Goal: Task Accomplishment & Management: Manage account settings

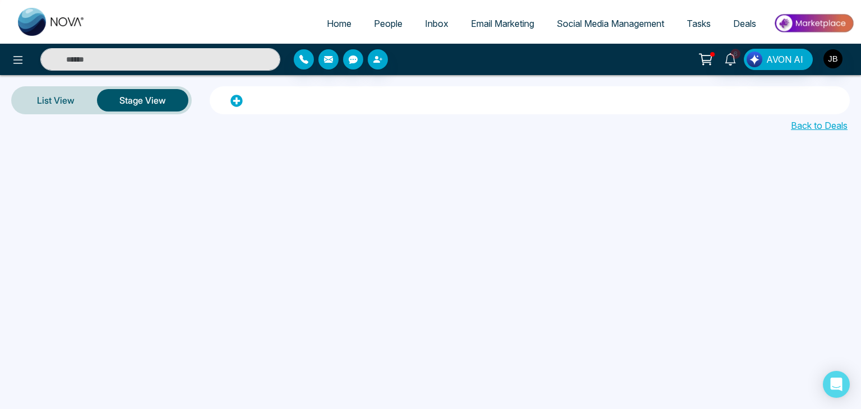
click at [340, 30] on link "Home" at bounding box center [338, 23] width 47 height 21
select select "*"
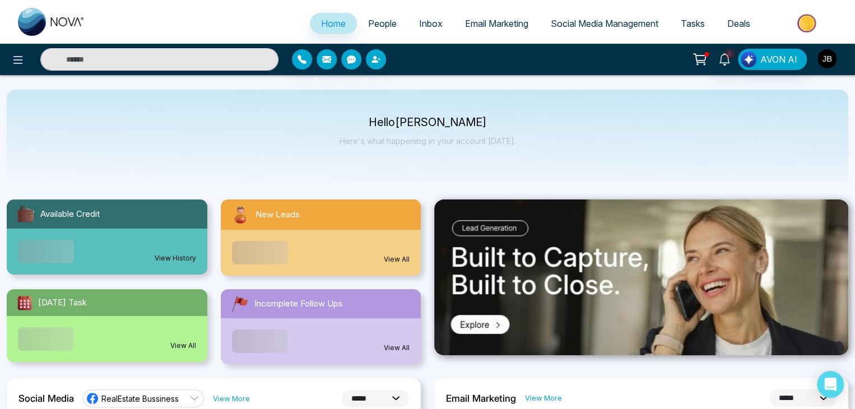
click at [825, 55] on img "button" at bounding box center [827, 58] width 19 height 19
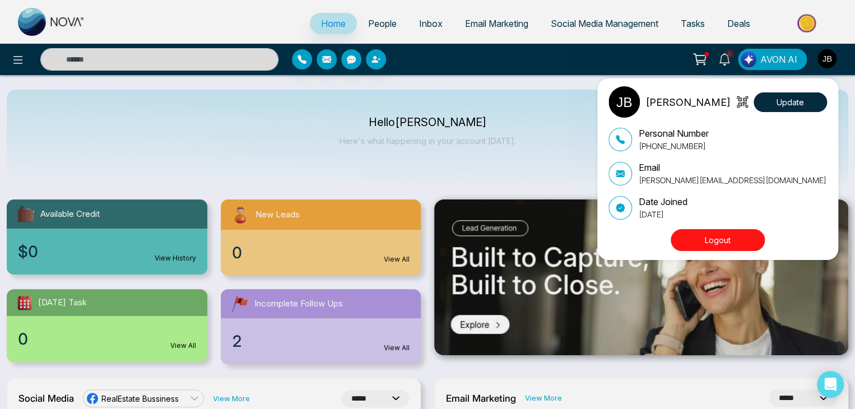
click at [711, 245] on button "Logout" at bounding box center [718, 240] width 94 height 22
